Goal: Complete application form

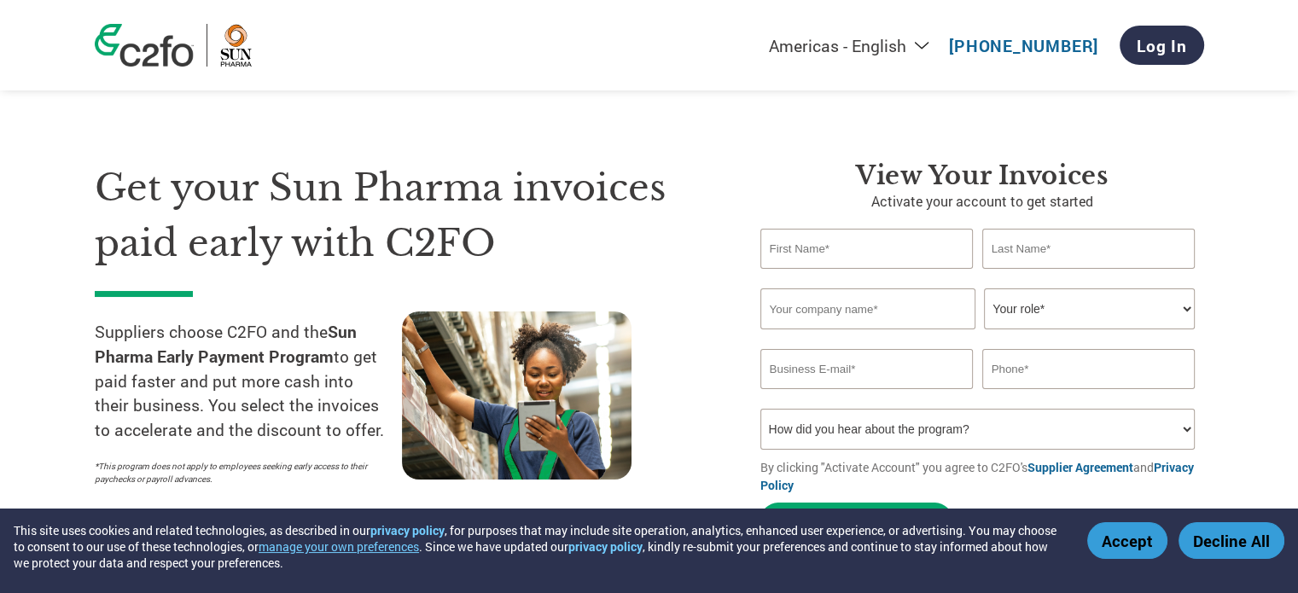
click at [791, 241] on input "text" at bounding box center [866, 249] width 213 height 40
type input "manisha"
type input "jain"
type input "jainmanisha199218@gmail.com"
click at [839, 307] on input "text" at bounding box center [867, 308] width 215 height 41
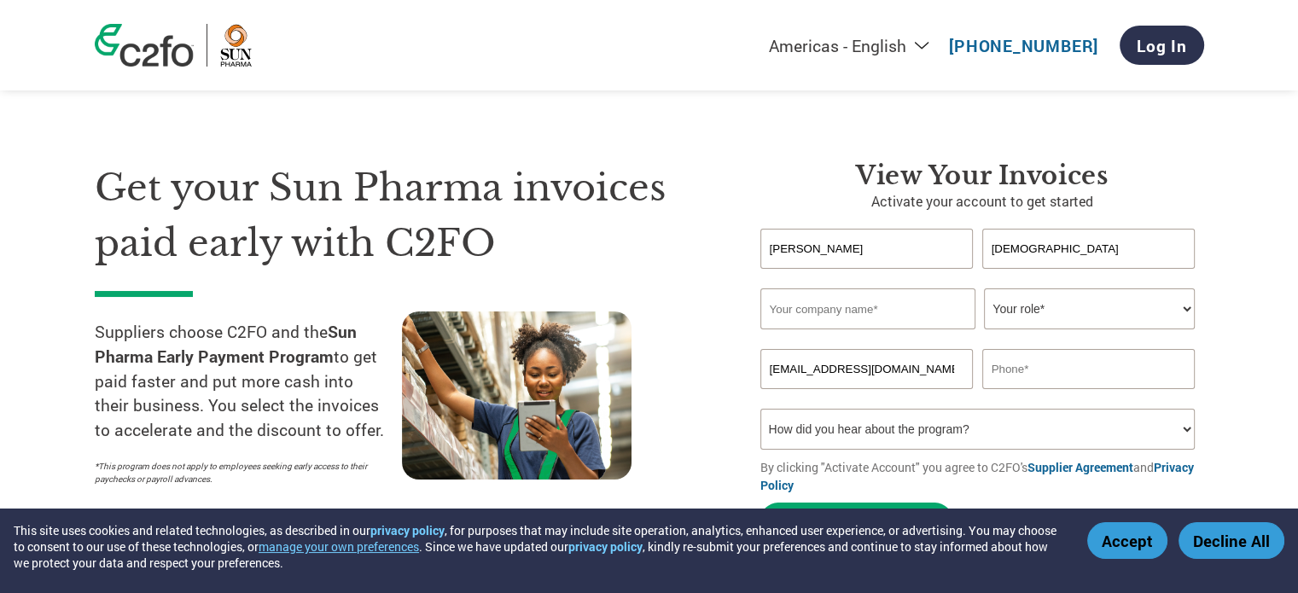
type input "SUERTE PUBLISHERS PRIVATE LIMITED"
type input "08149807475"
click at [1073, 377] on input "08149807475" at bounding box center [1088, 369] width 213 height 40
drag, startPoint x: 1065, startPoint y: 363, endPoint x: 939, endPoint y: 353, distance: 126.6
click at [939, 353] on div "jainmanisha199218@gmail.com 08149807475" at bounding box center [982, 369] width 444 height 40
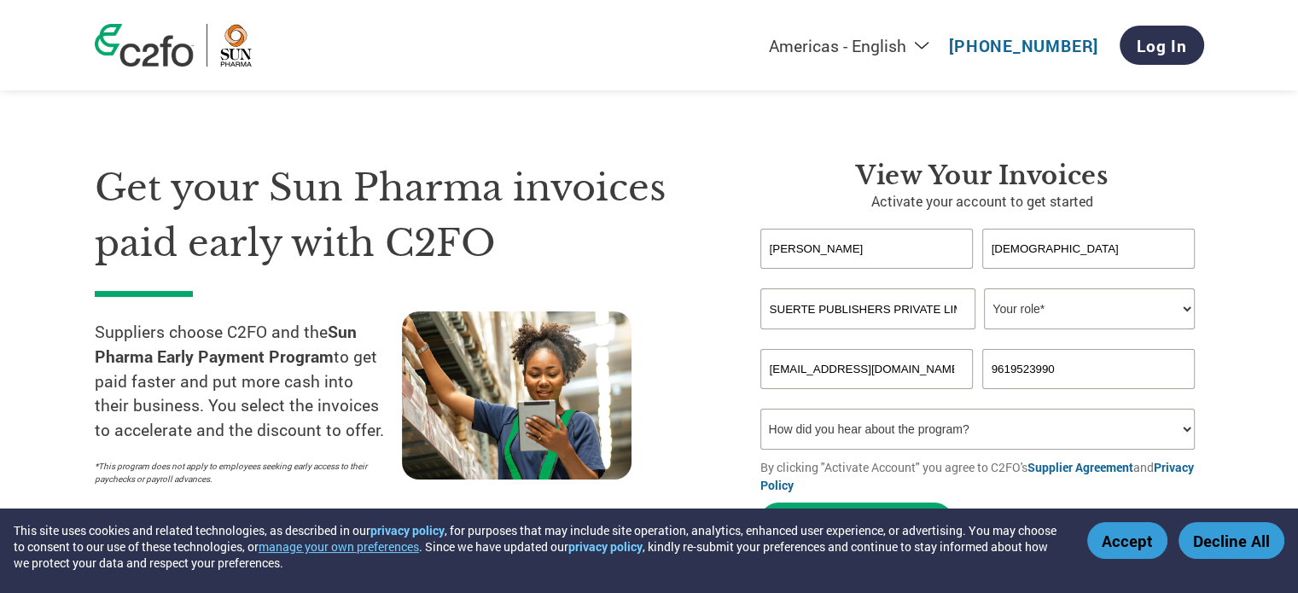
type input "9619523990"
click at [1123, 292] on select "Your role* CFO Controller Credit Manager Finance Director Treasurer CEO Preside…" at bounding box center [1089, 308] width 211 height 41
select select "OWNER_FOUNDER"
click at [984, 288] on select "Your role* CFO Controller Credit Manager Finance Director Treasurer CEO Preside…" at bounding box center [1089, 308] width 211 height 41
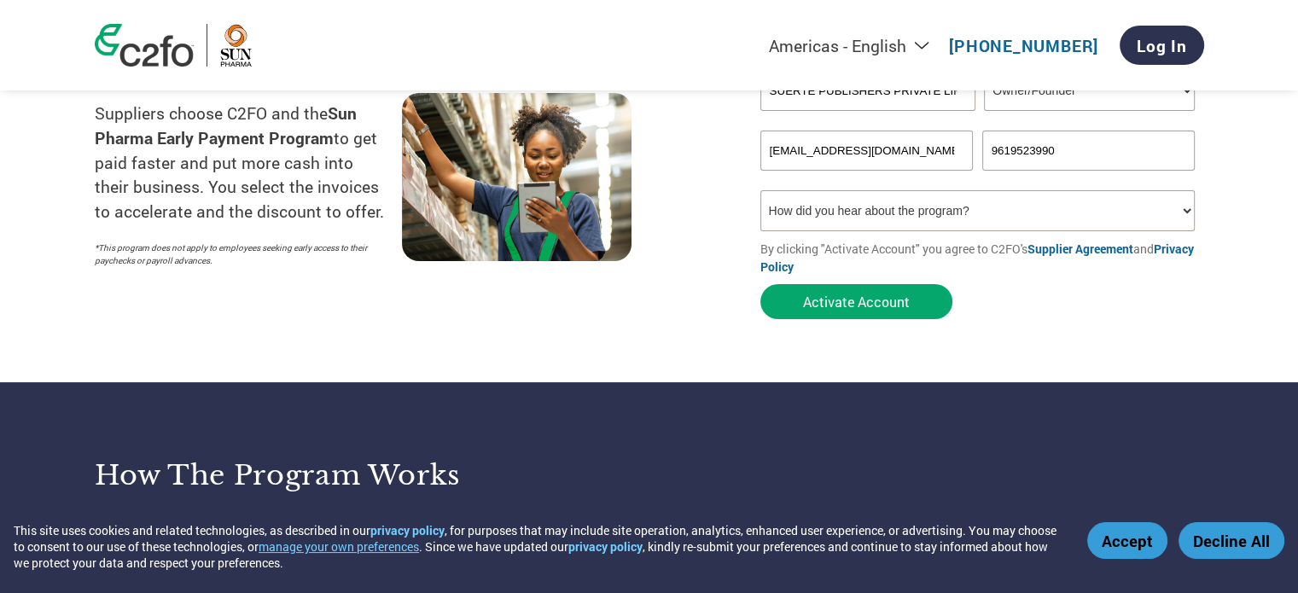
scroll to position [225, 0]
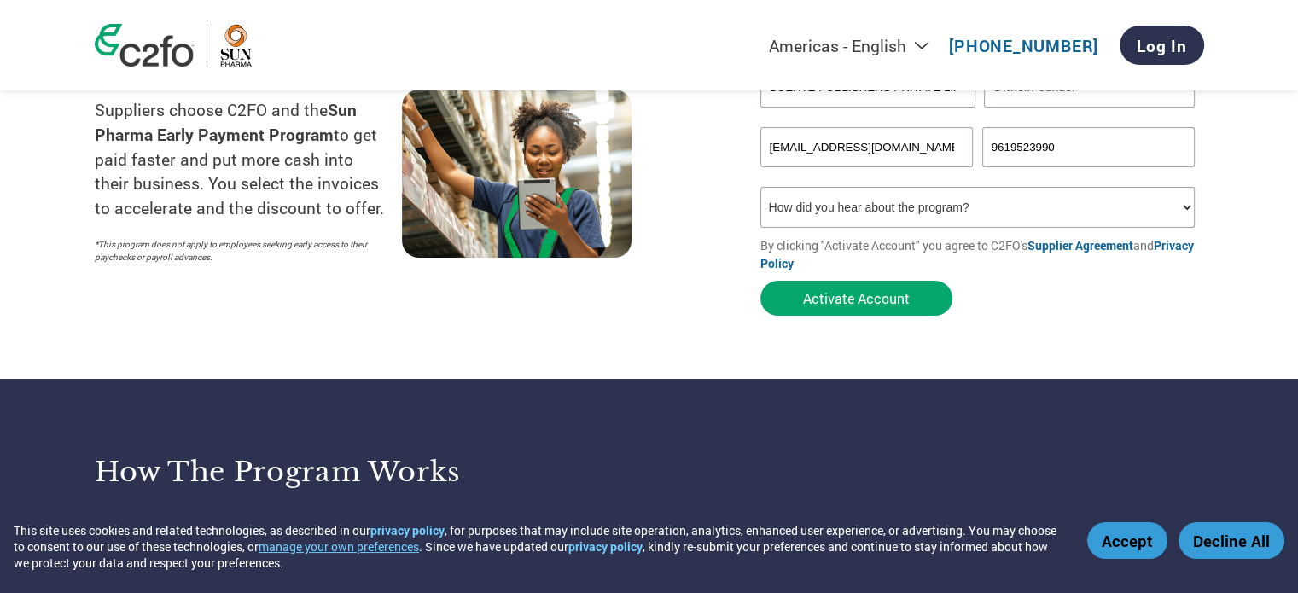
click at [919, 204] on select "How did you hear about the program? Received a letter Email Social Media Online…" at bounding box center [977, 207] width 435 height 41
click at [760, 187] on select "How did you hear about the program? Received a letter Email Social Media Online…" at bounding box center [977, 207] width 435 height 41
click at [830, 199] on select "How did you hear about the program? Received a letter Email Social Media Online…" at bounding box center [977, 207] width 435 height 41
select select "Email"
click at [760, 187] on select "How did you hear about the program? Received a letter Email Social Media Online…" at bounding box center [977, 207] width 435 height 41
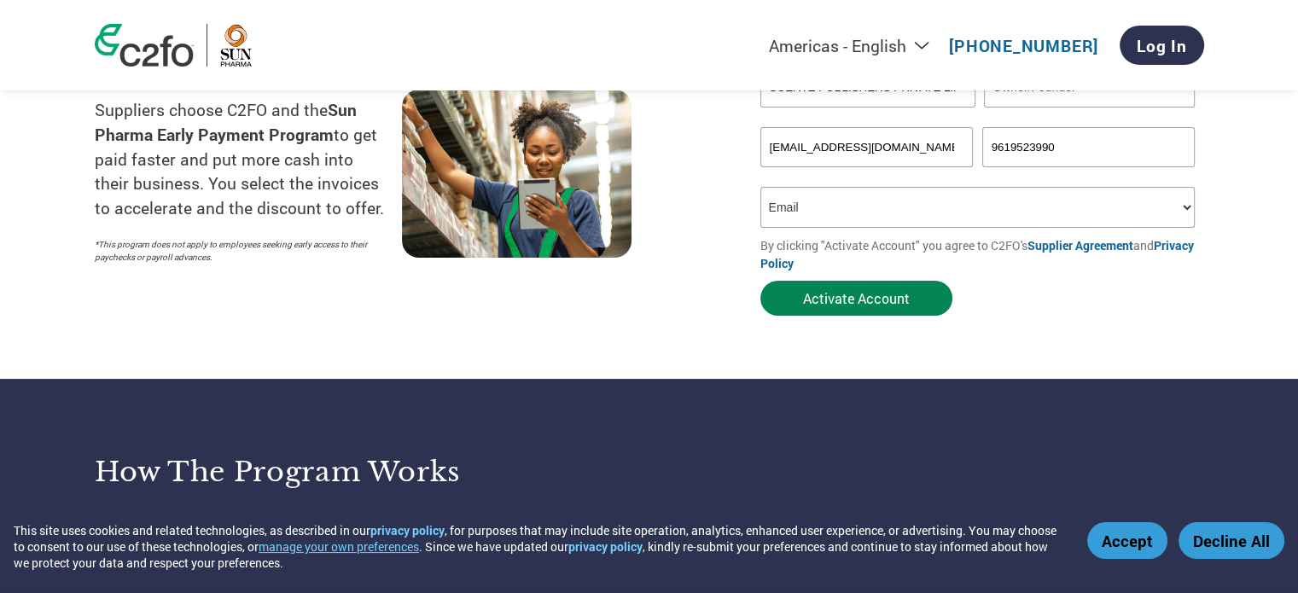
click at [850, 296] on button "Activate Account" at bounding box center [856, 298] width 192 height 35
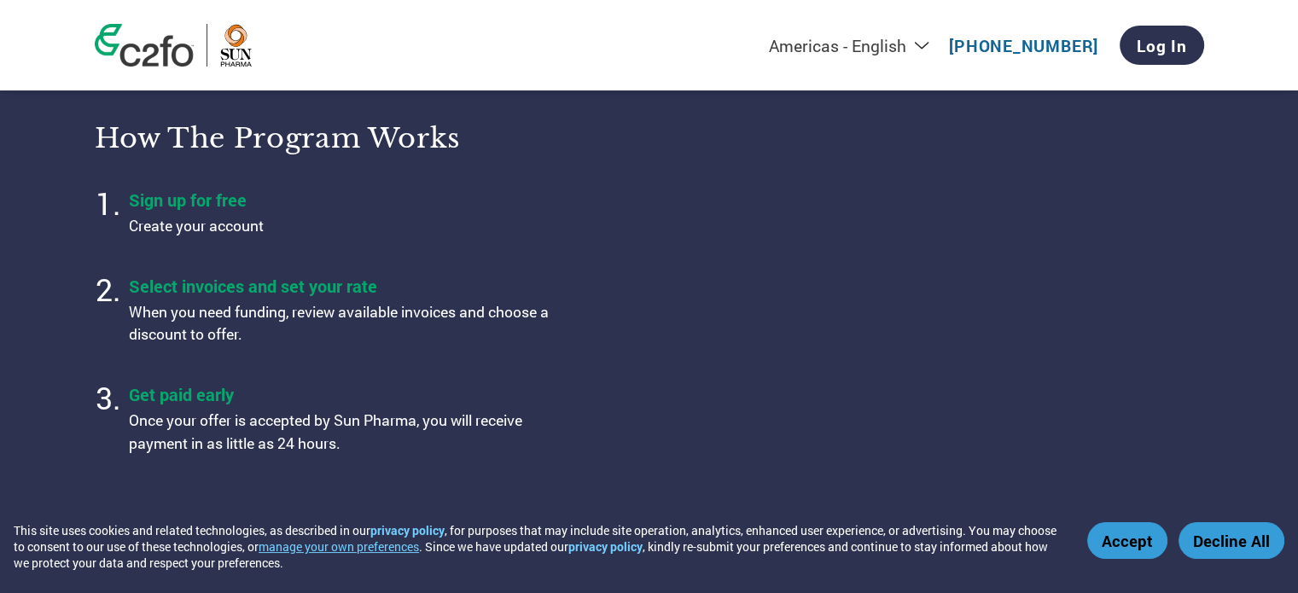
scroll to position [505, 0]
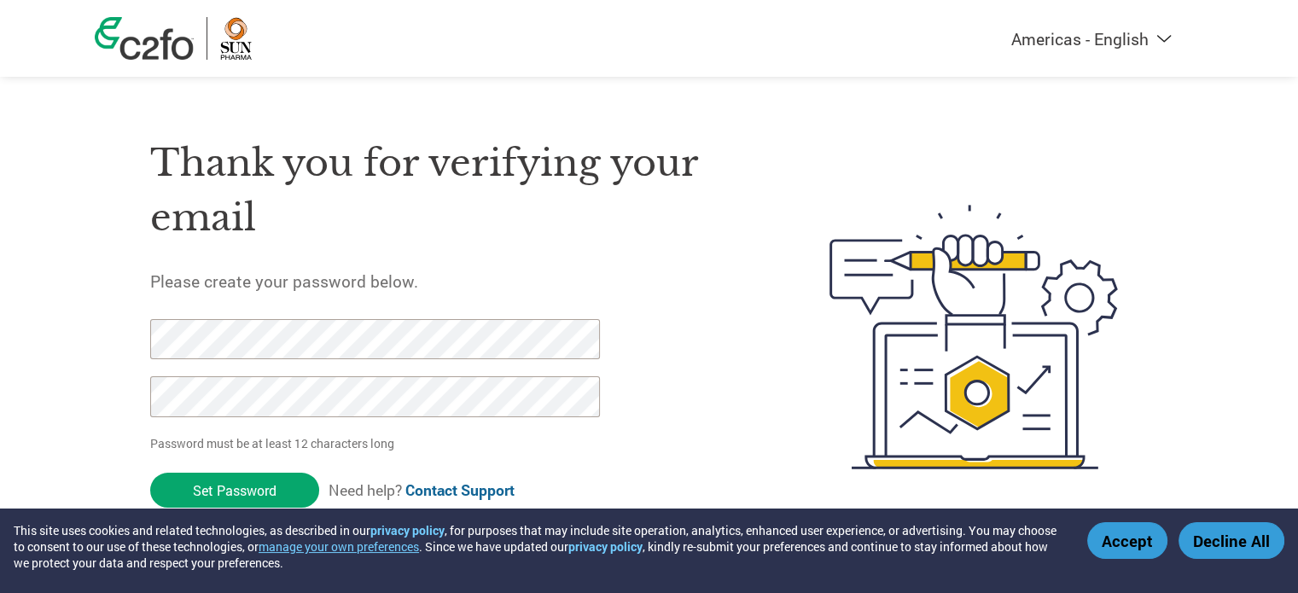
click at [1123, 48] on select "Americas - English Américas - Español [GEOGRAPHIC_DATA] - Português [GEOGRAPHIC…" at bounding box center [985, 38] width 395 height 21
click at [768, 213] on div at bounding box center [948, 337] width 399 height 452
click at [58, 316] on div "Americas - English Américas - Español [GEOGRAPHIC_DATA] - Português Amériques -…" at bounding box center [649, 269] width 1298 height 538
click at [150, 473] on input "Set Password" at bounding box center [234, 490] width 169 height 35
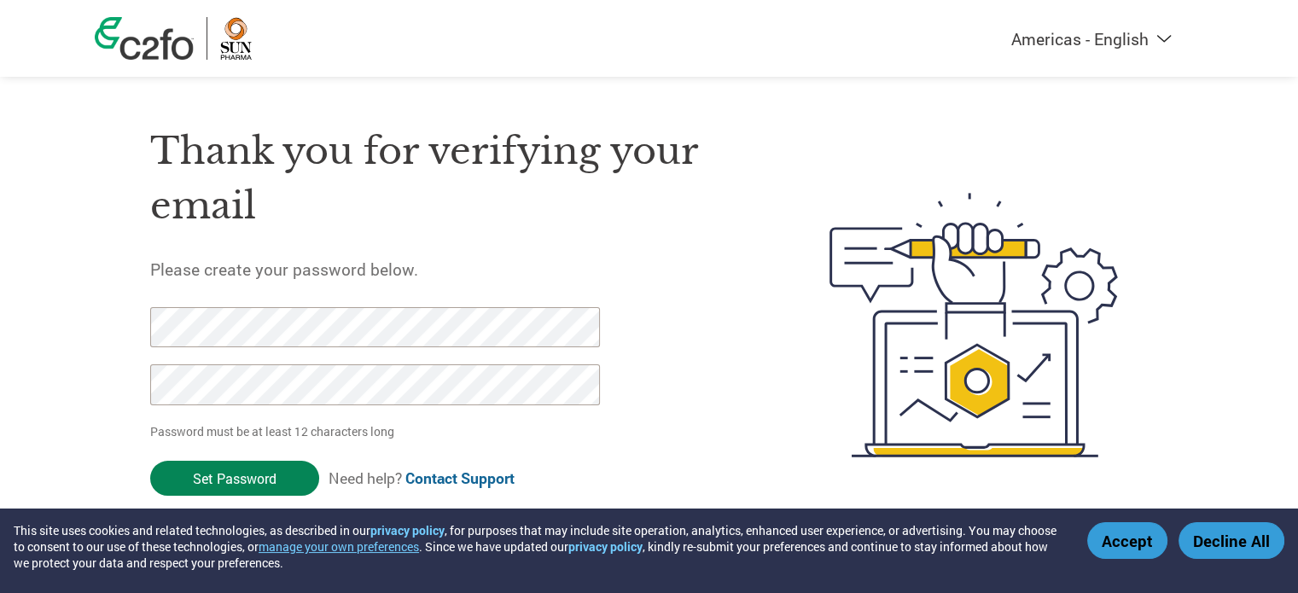
click at [253, 468] on input "Set Password" at bounding box center [234, 478] width 169 height 35
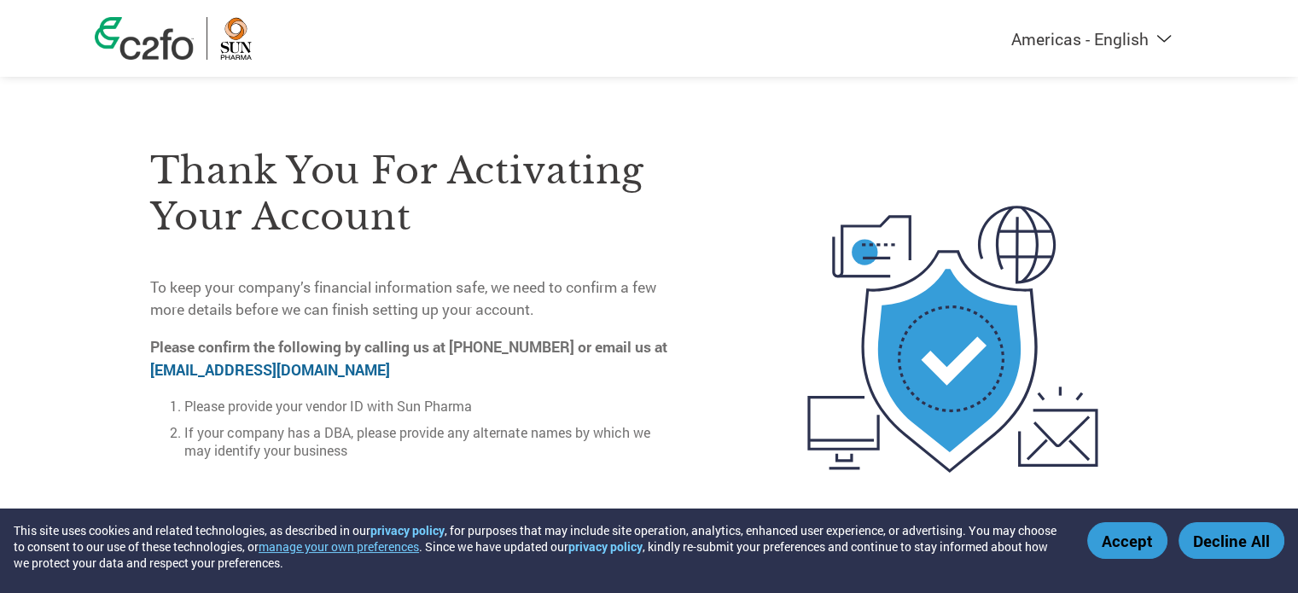
scroll to position [24, 0]
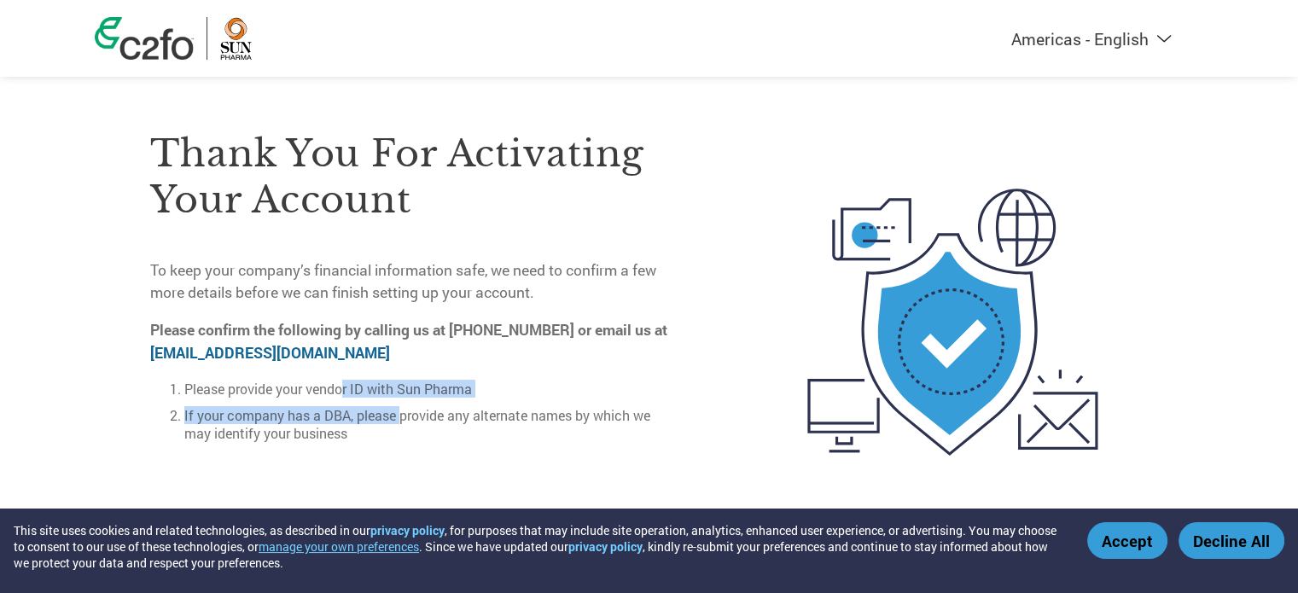
drag, startPoint x: 341, startPoint y: 371, endPoint x: 399, endPoint y: 390, distance: 61.0
click at [399, 390] on ol "Please provide your vendor ID with Sun Pharma If your company has a DBA, please…" at bounding box center [414, 411] width 529 height 62
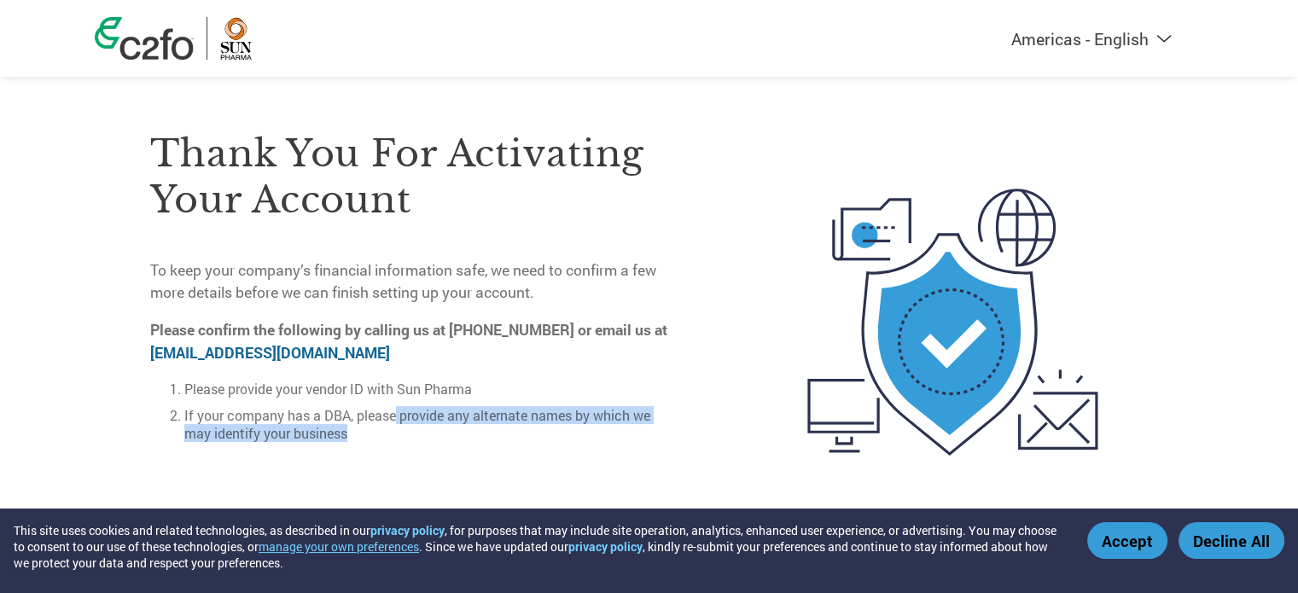
drag, startPoint x: 397, startPoint y: 395, endPoint x: 416, endPoint y: 427, distance: 37.2
click at [416, 427] on ol "Please provide your vendor ID with Sun Pharma If your company has a DBA, please…" at bounding box center [414, 411] width 529 height 62
click at [416, 427] on li "If your company has a DBA, please provide any alternate names by which we may i…" at bounding box center [431, 424] width 495 height 36
